Goal: Task Accomplishment & Management: Manage account settings

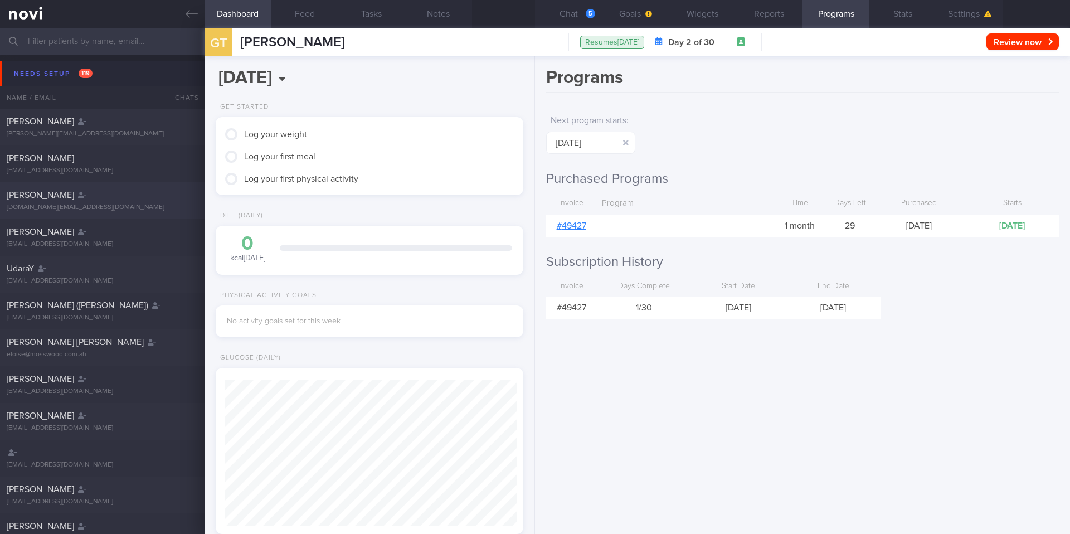
click at [116, 196] on div "[PERSON_NAME]" at bounding box center [101, 194] width 188 height 11
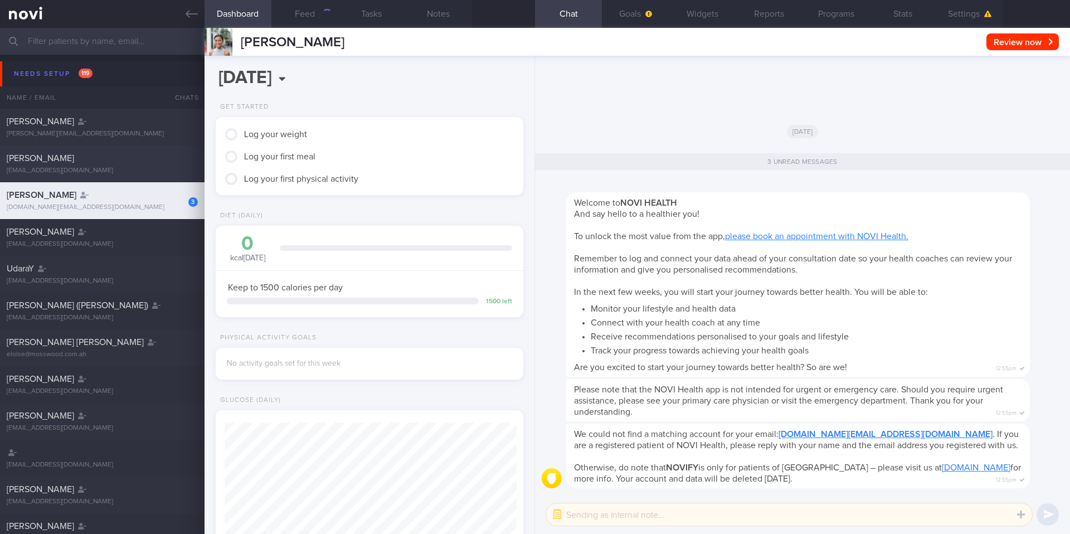
scroll to position [146, 293]
click at [121, 164] on div "[PERSON_NAME] [EMAIL_ADDRESS][DOMAIN_NAME]" at bounding box center [102, 164] width 205 height 22
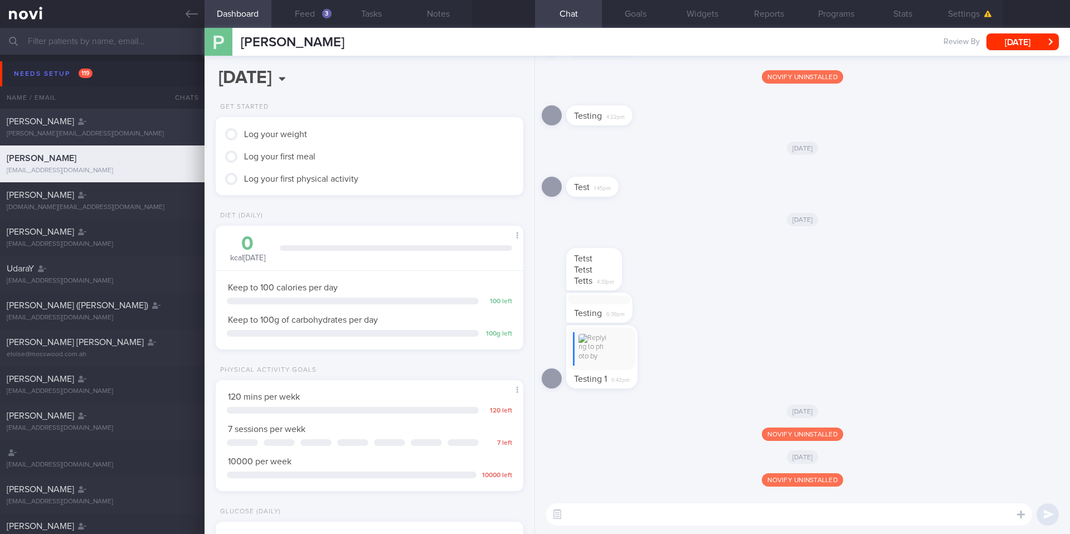
scroll to position [146, 293]
click at [135, 131] on div "[PERSON_NAME][EMAIL_ADDRESS][DOMAIN_NAME]" at bounding box center [102, 134] width 191 height 8
select select "9"
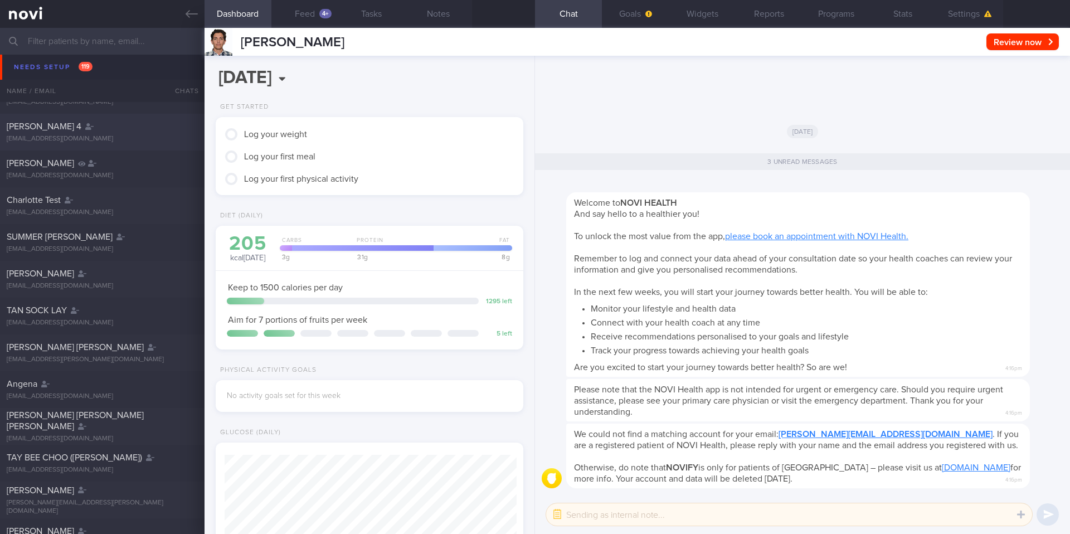
scroll to position [2093, 0]
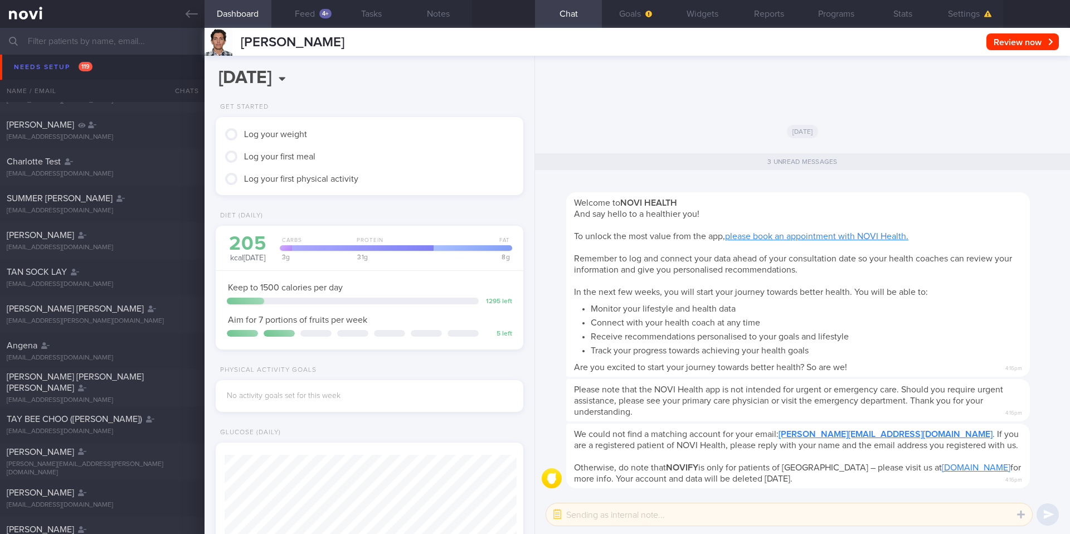
click at [136, 60] on div "[EMAIL_ADDRESS][DOMAIN_NAME]" at bounding box center [102, 64] width 191 height 8
click at [186, 6] on link at bounding box center [102, 14] width 205 height 28
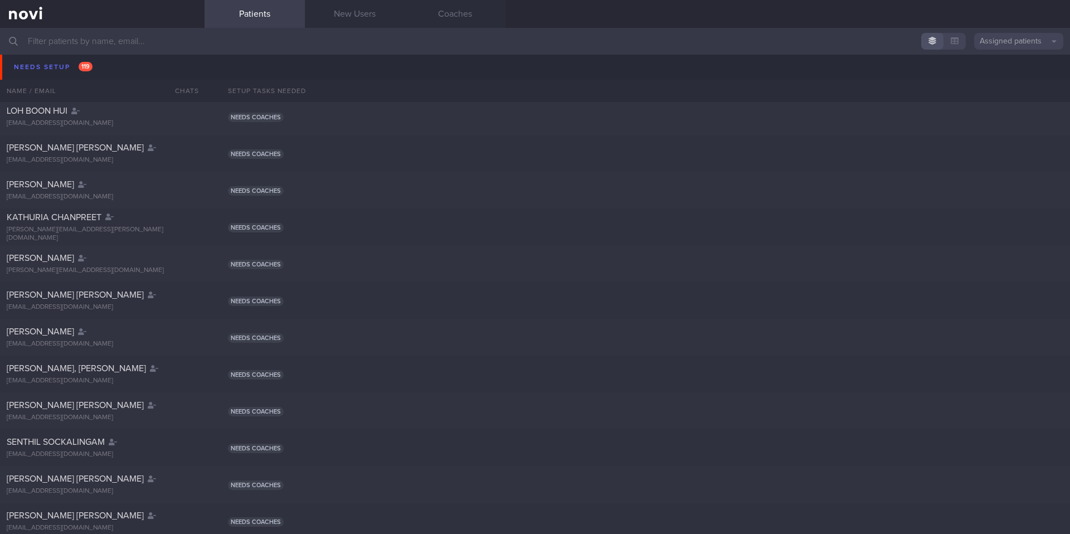
scroll to position [4494, 0]
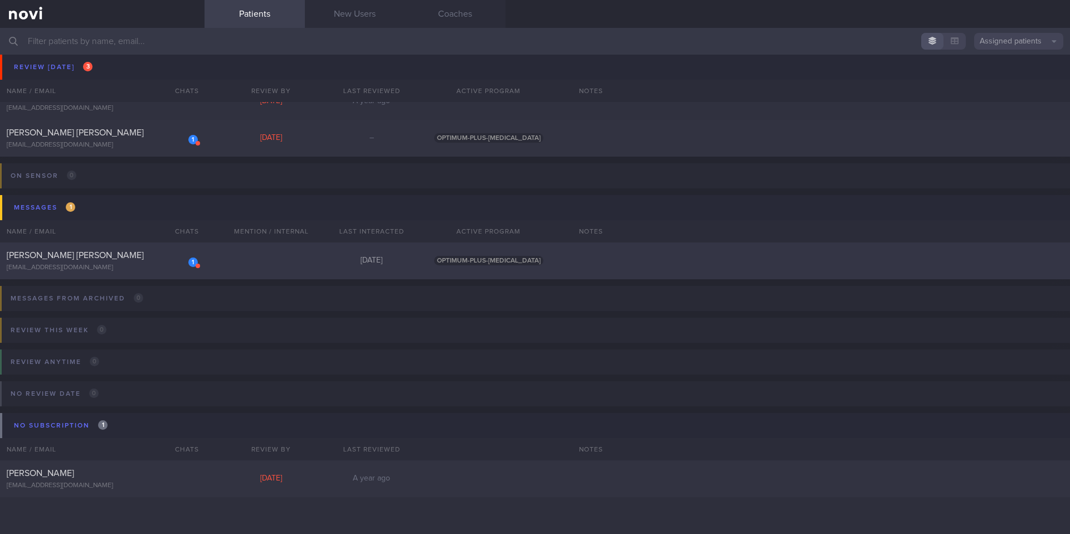
click at [119, 265] on div "[EMAIL_ADDRESS][DOMAIN_NAME]" at bounding box center [102, 268] width 191 height 8
